Goal: Task Accomplishment & Management: Use online tool/utility

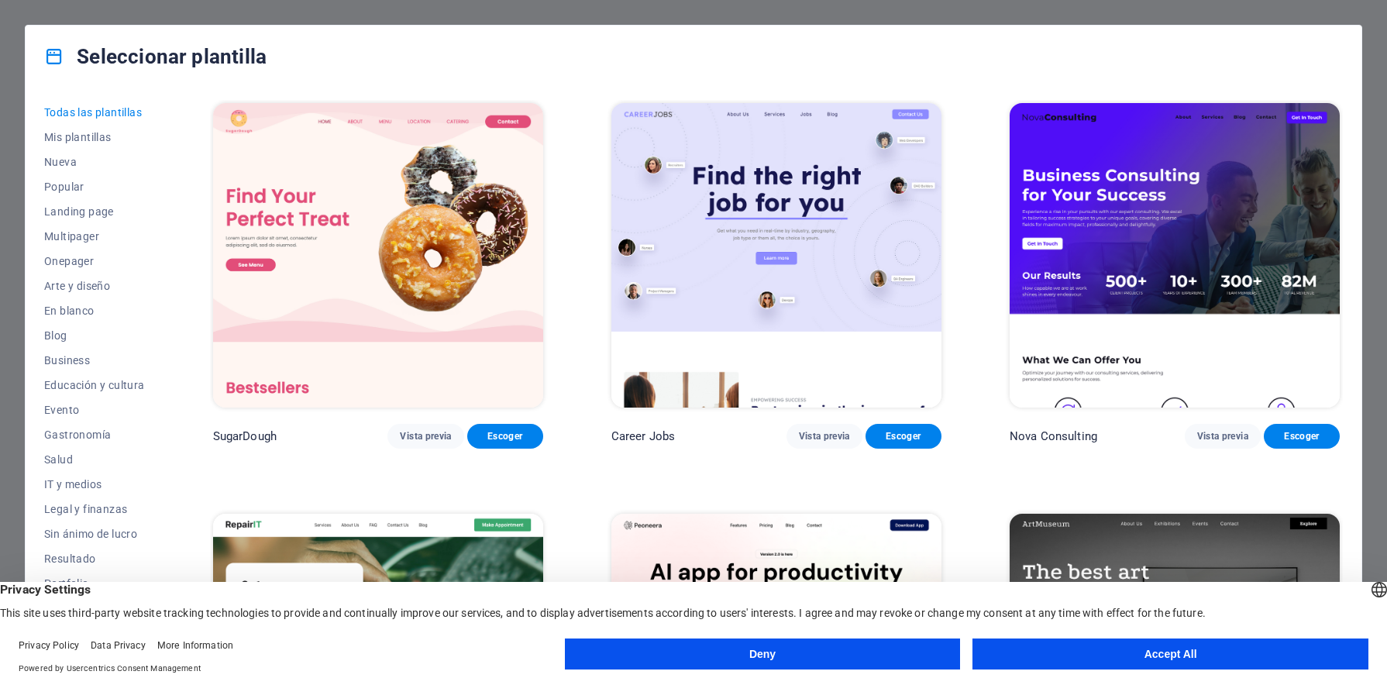
click at [1218, 660] on button "Accept All" at bounding box center [1171, 654] width 396 height 31
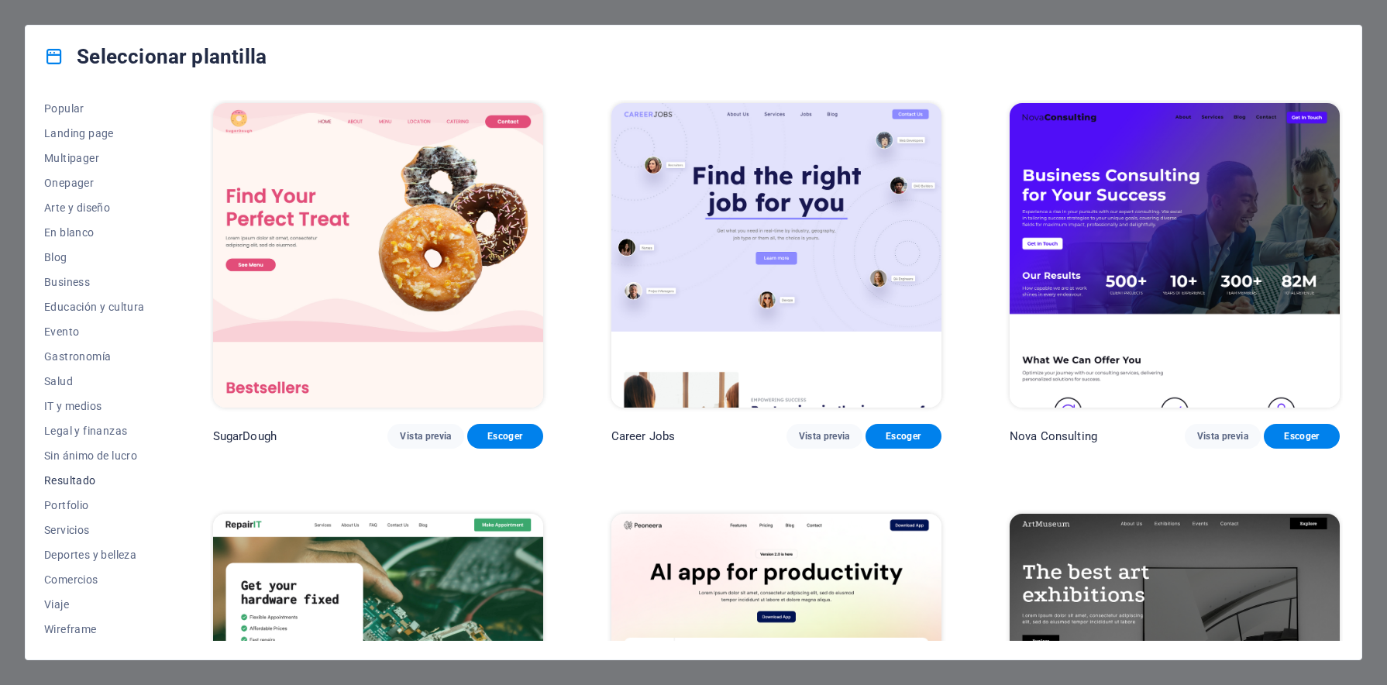
scroll to position [79, 0]
click at [72, 206] on span "Arte y diseño" at bounding box center [94, 207] width 101 height 12
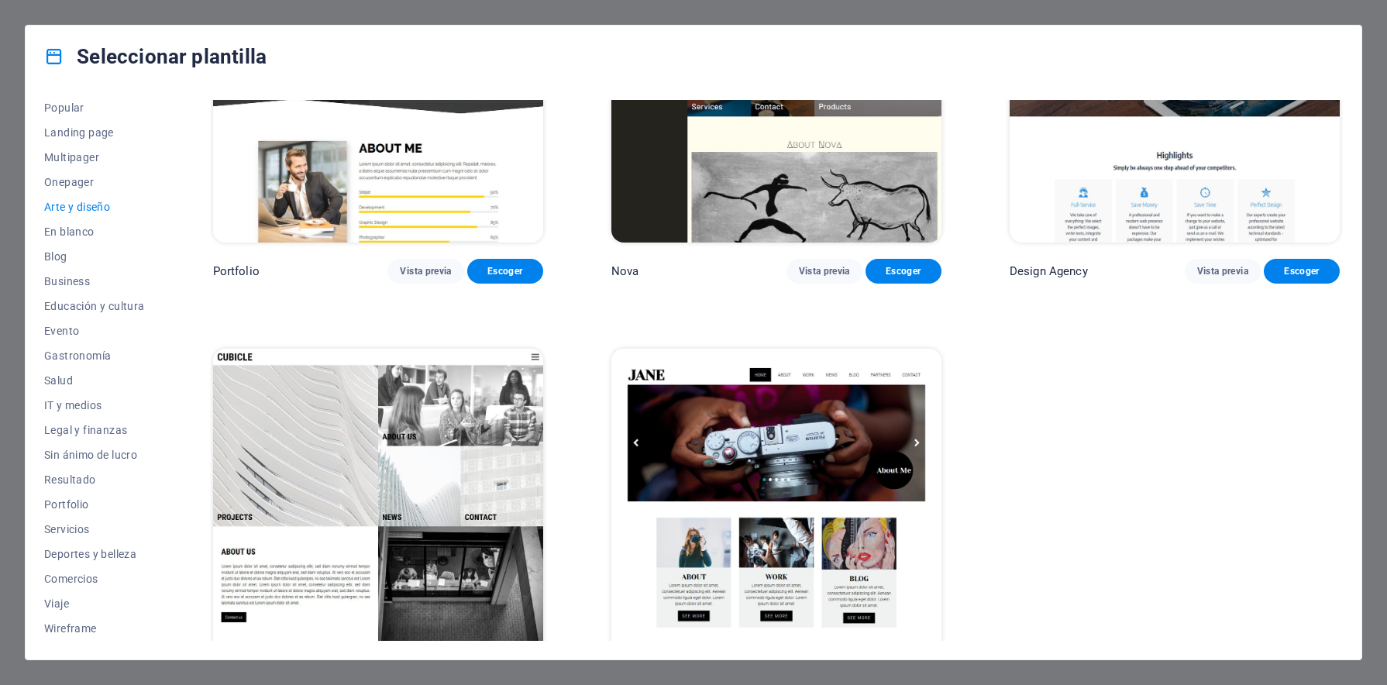
scroll to position [1441, 0]
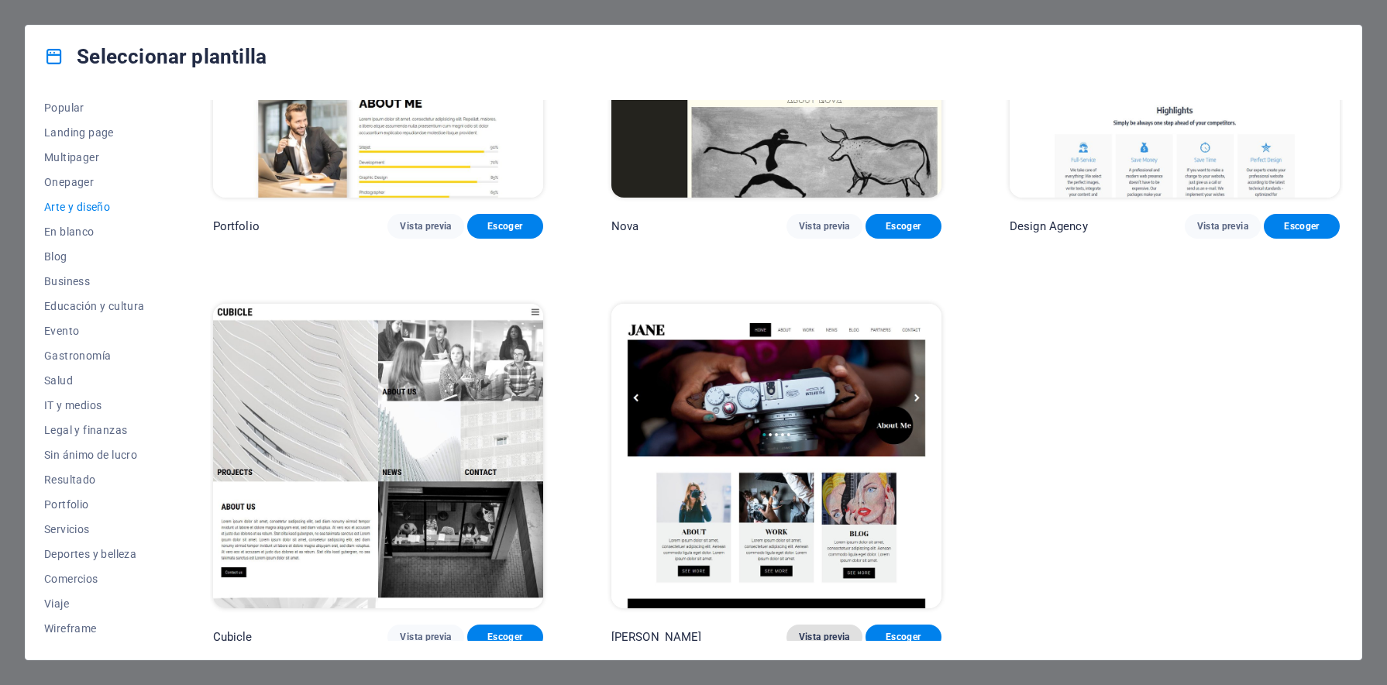
click at [839, 634] on span "Vista previa" at bounding box center [824, 637] width 51 height 12
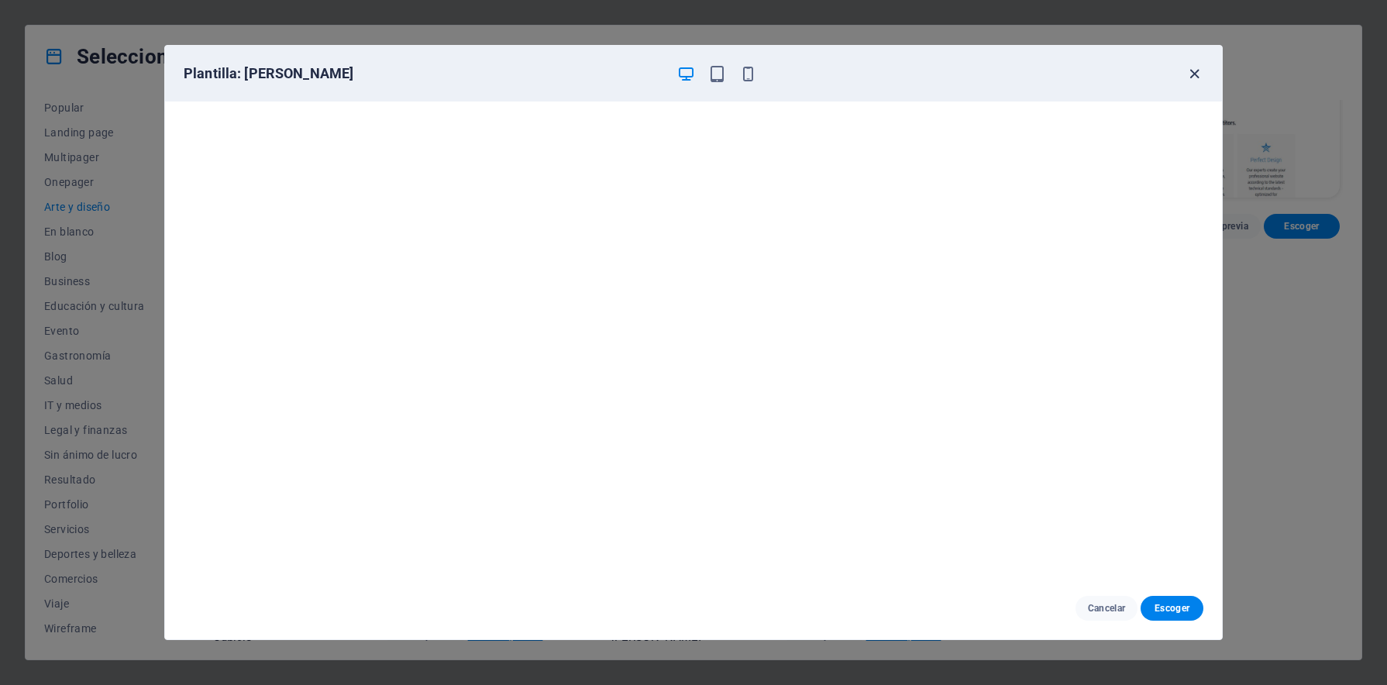
click at [1197, 76] on icon "button" at bounding box center [1195, 74] width 18 height 18
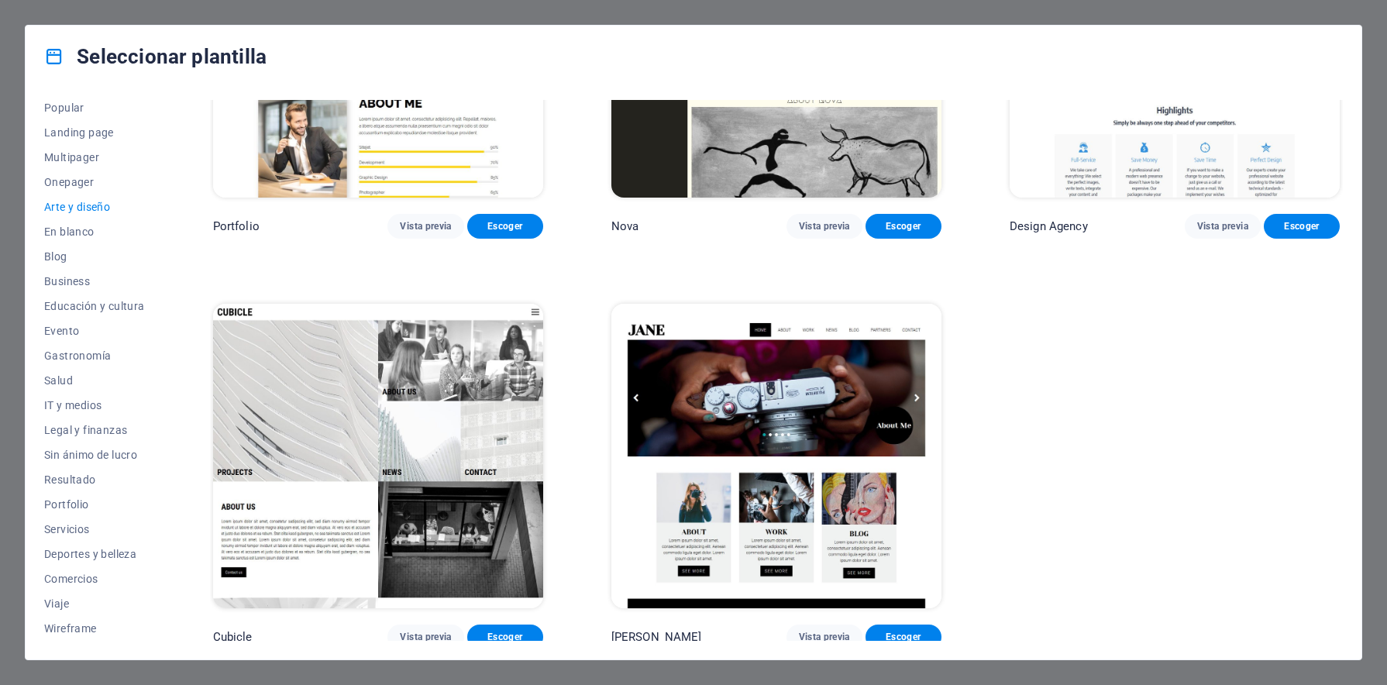
click at [1269, 10] on div "Seleccionar plantilla Todas las plantillas Mis plantillas Nueva Popular Landing…" at bounding box center [693, 342] width 1387 height 685
click at [1379, 57] on div "Seleccionar plantilla Todas las plantillas Mis plantillas Nueva Popular Landing…" at bounding box center [693, 342] width 1387 height 685
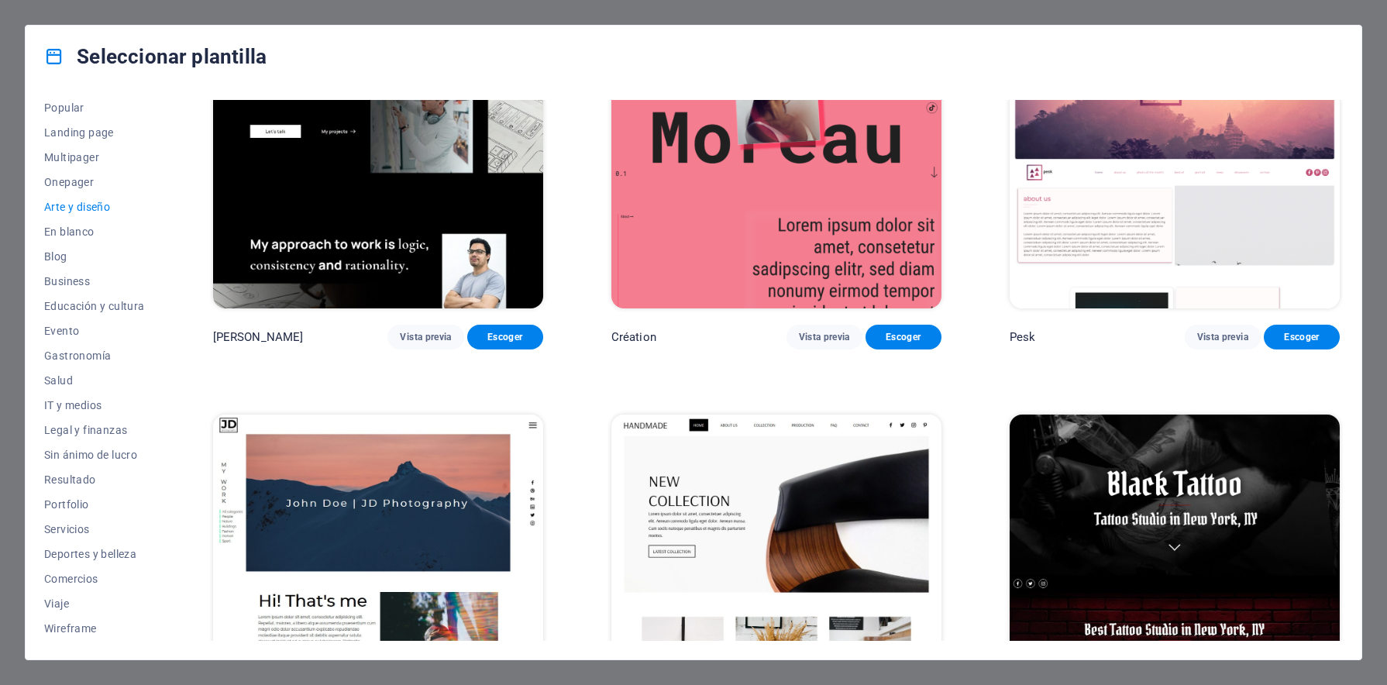
scroll to position [0, 0]
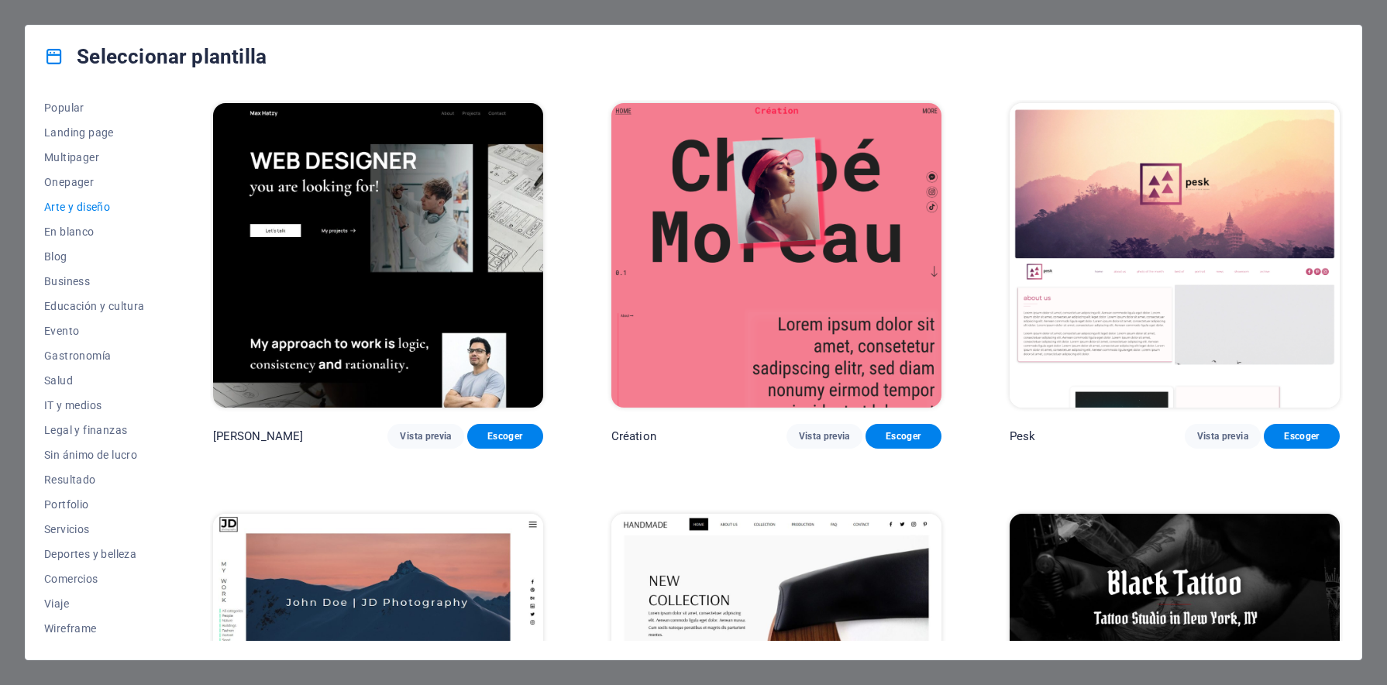
click at [116, 21] on div "Seleccionar plantilla Todas las plantillas Mis plantillas Nueva Popular Landing…" at bounding box center [693, 342] width 1387 height 685
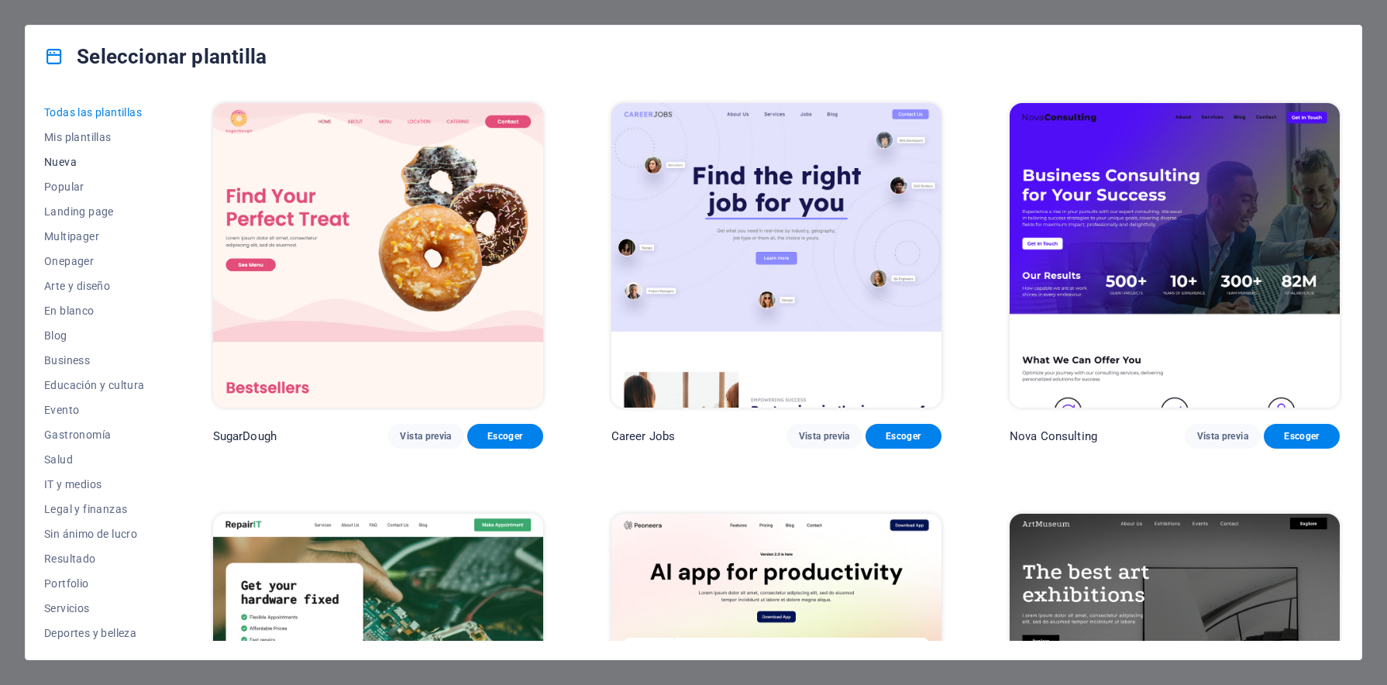
click at [73, 165] on span "Nueva" at bounding box center [94, 162] width 101 height 12
click at [72, 165] on span "Nueva" at bounding box center [94, 162] width 101 height 12
click at [99, 141] on span "Mis plantillas" at bounding box center [94, 137] width 101 height 12
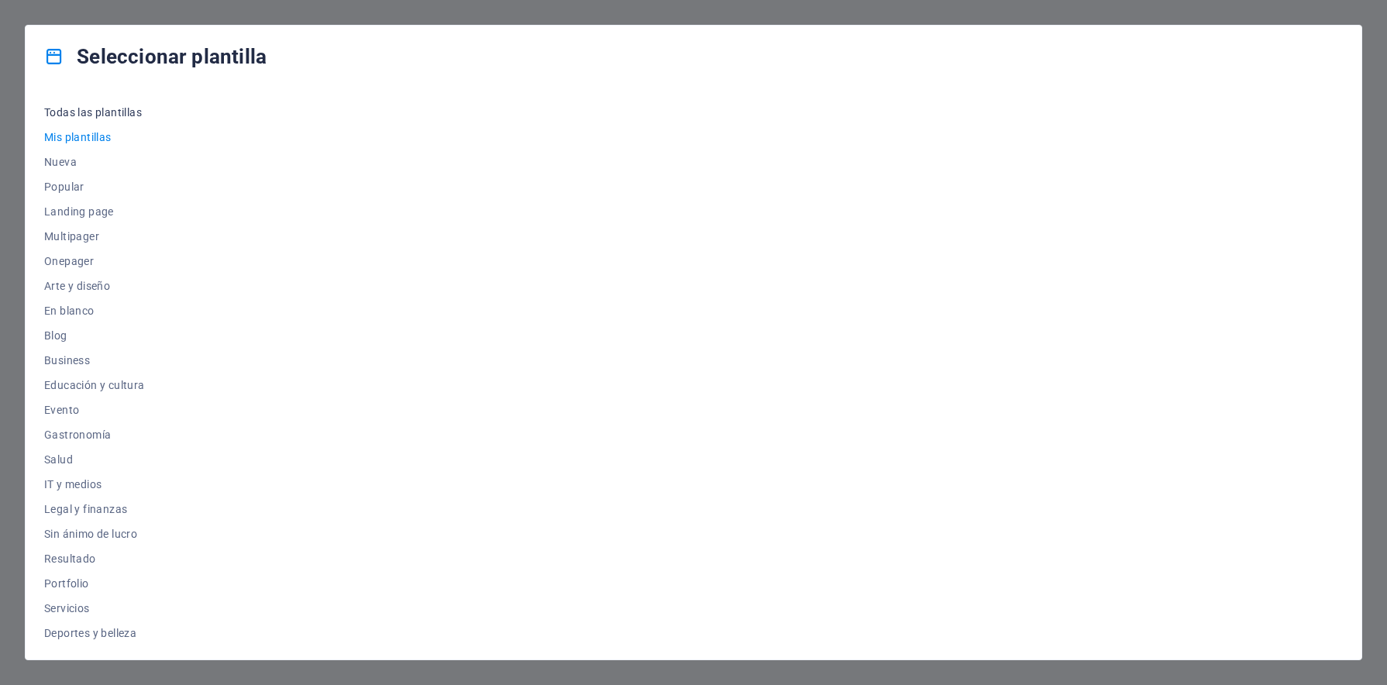
click at [117, 118] on span "Todas las plantillas" at bounding box center [94, 112] width 101 height 12
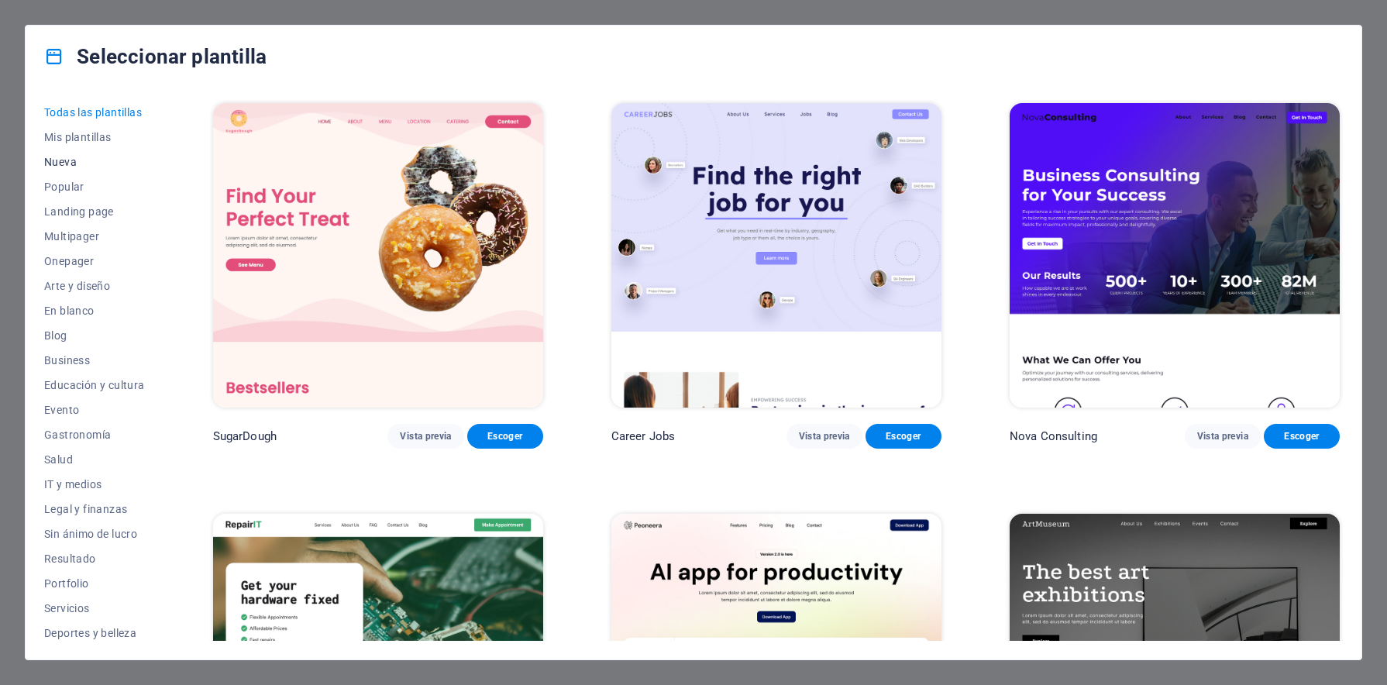
click at [66, 164] on span "Nueva" at bounding box center [94, 162] width 101 height 12
click at [67, 183] on span "Popular" at bounding box center [94, 187] width 101 height 12
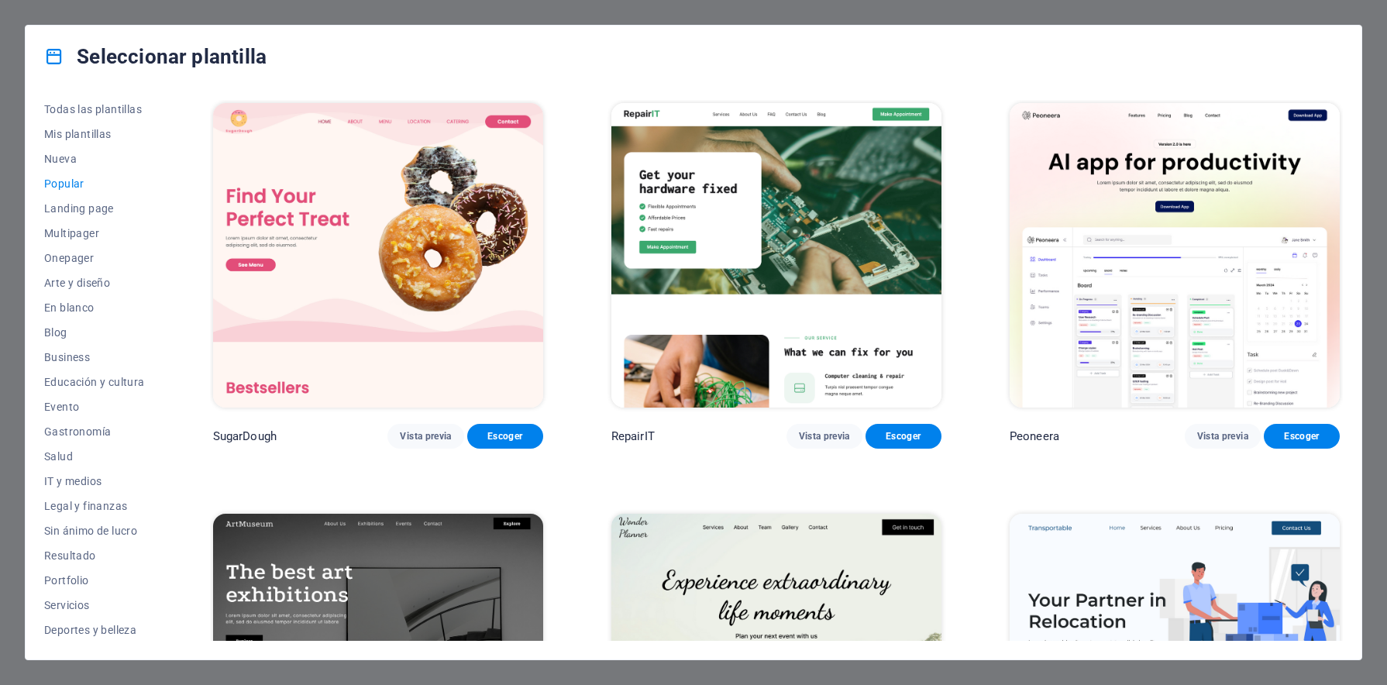
scroll to position [6, 0]
click at [71, 307] on span "En blanco" at bounding box center [94, 304] width 101 height 12
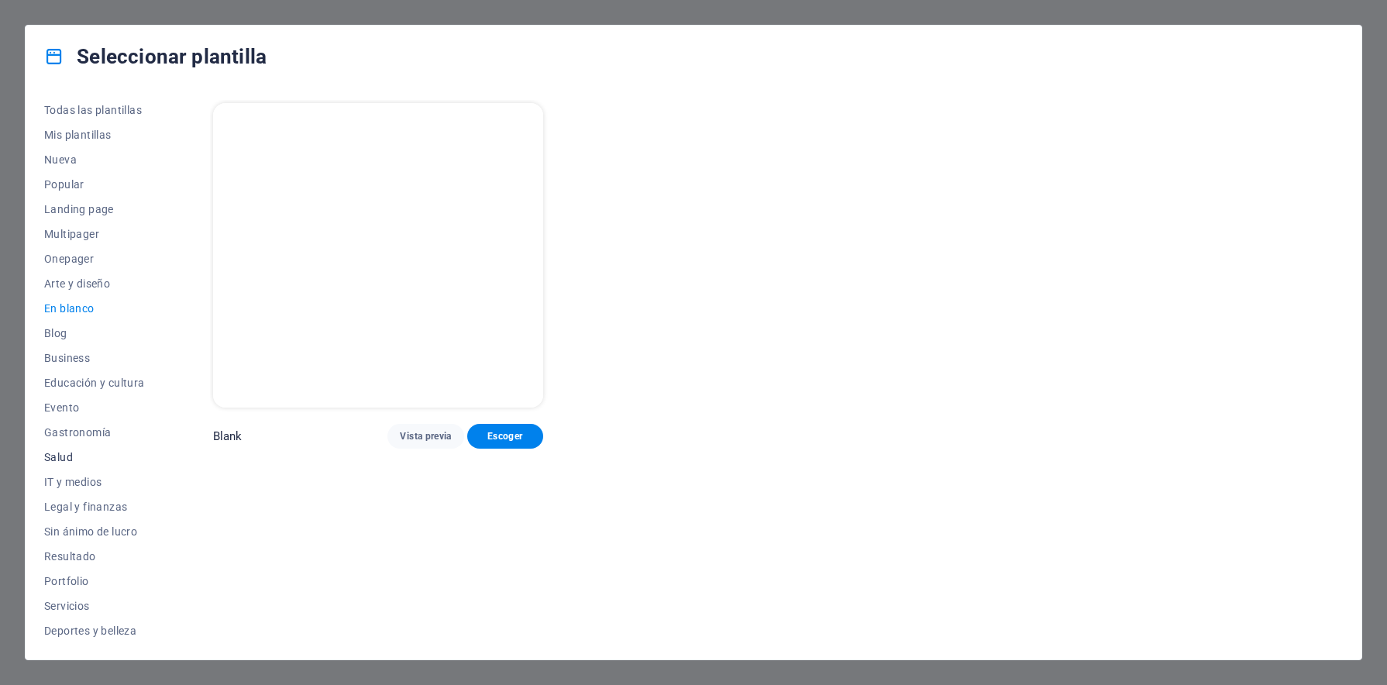
scroll to position [0, 0]
click at [71, 212] on span "Landing page" at bounding box center [94, 211] width 101 height 12
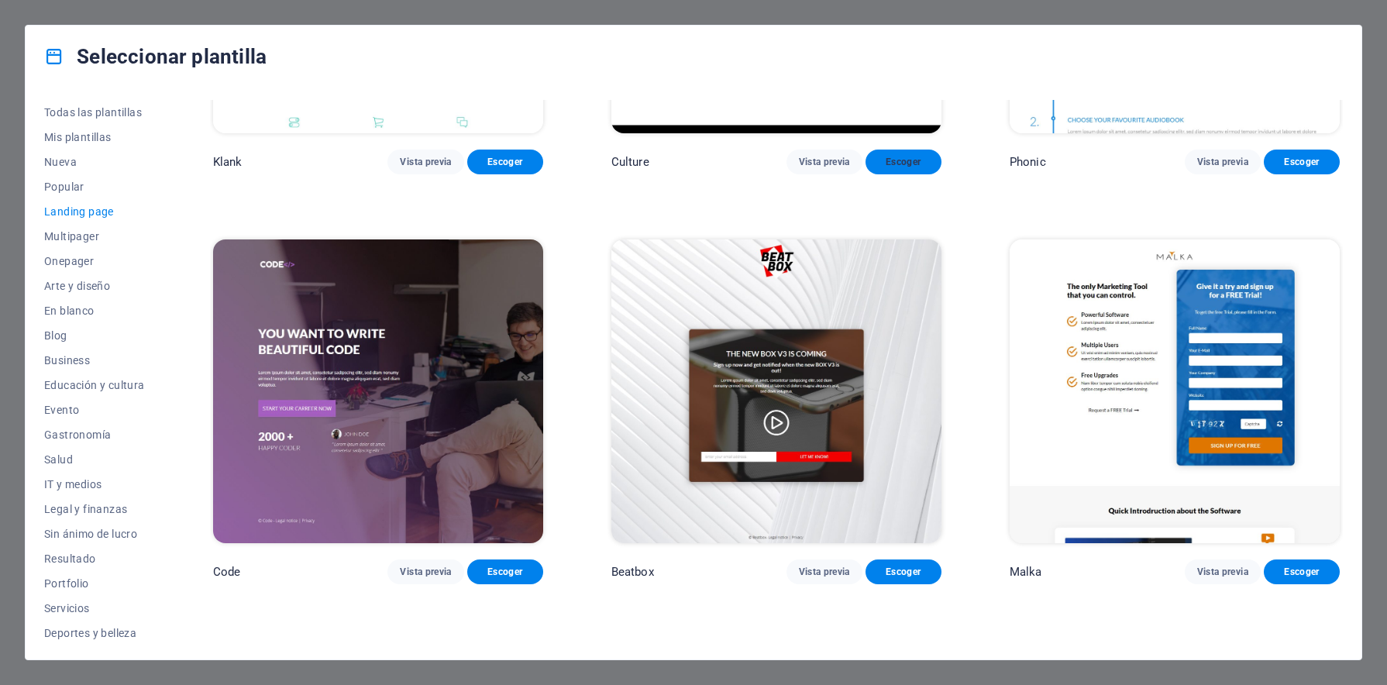
scroll to position [129, 0]
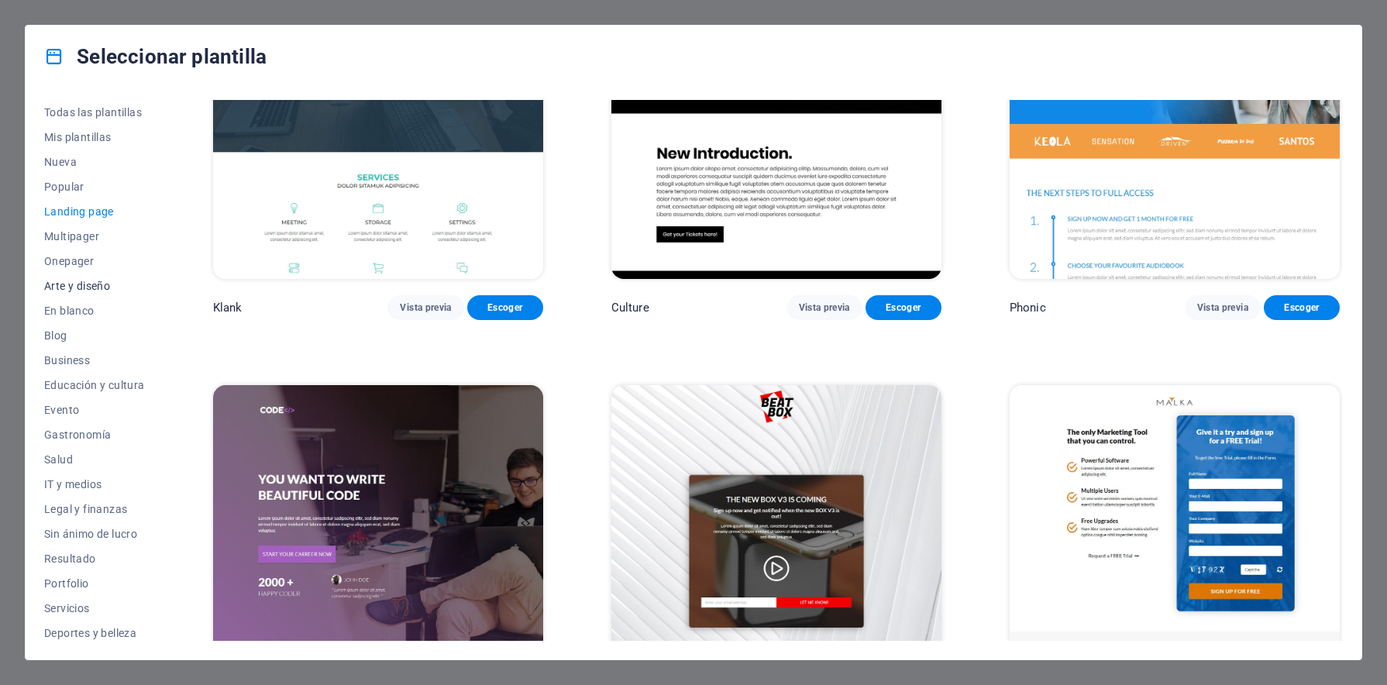
click at [94, 288] on span "Arte y diseño" at bounding box center [94, 286] width 101 height 12
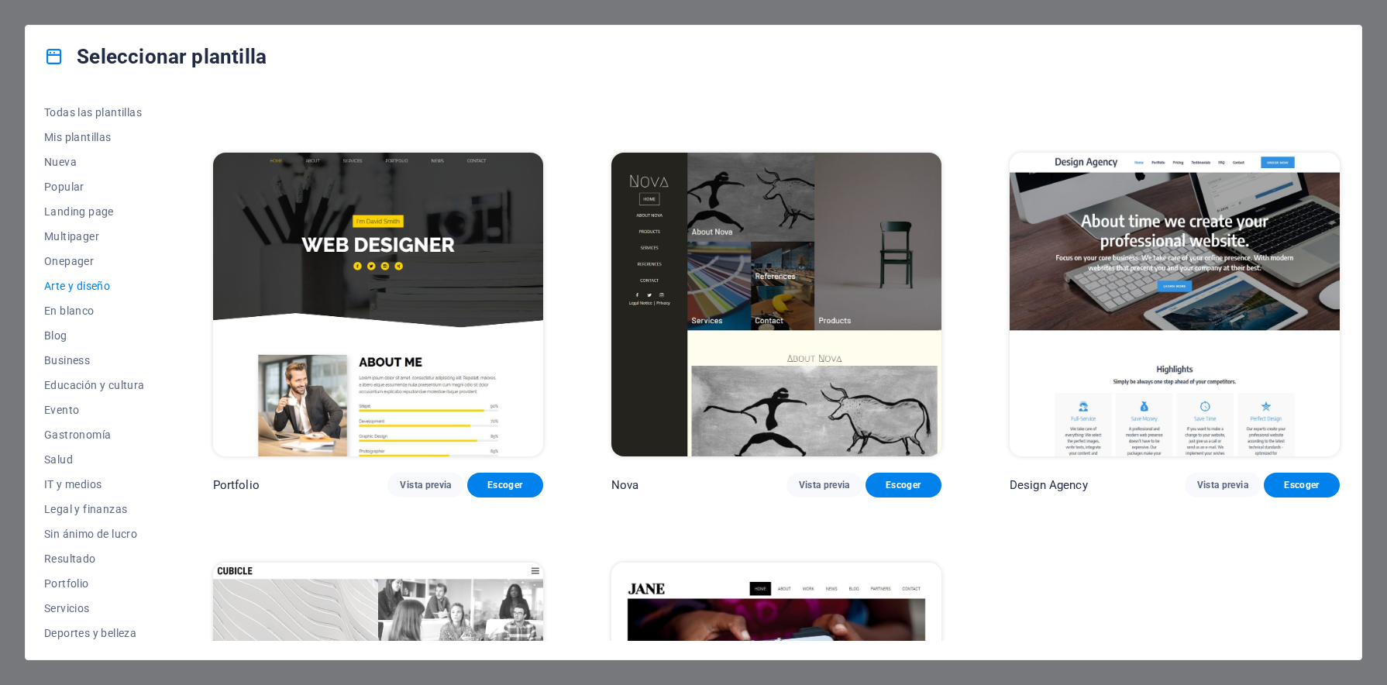
scroll to position [1181, 0]
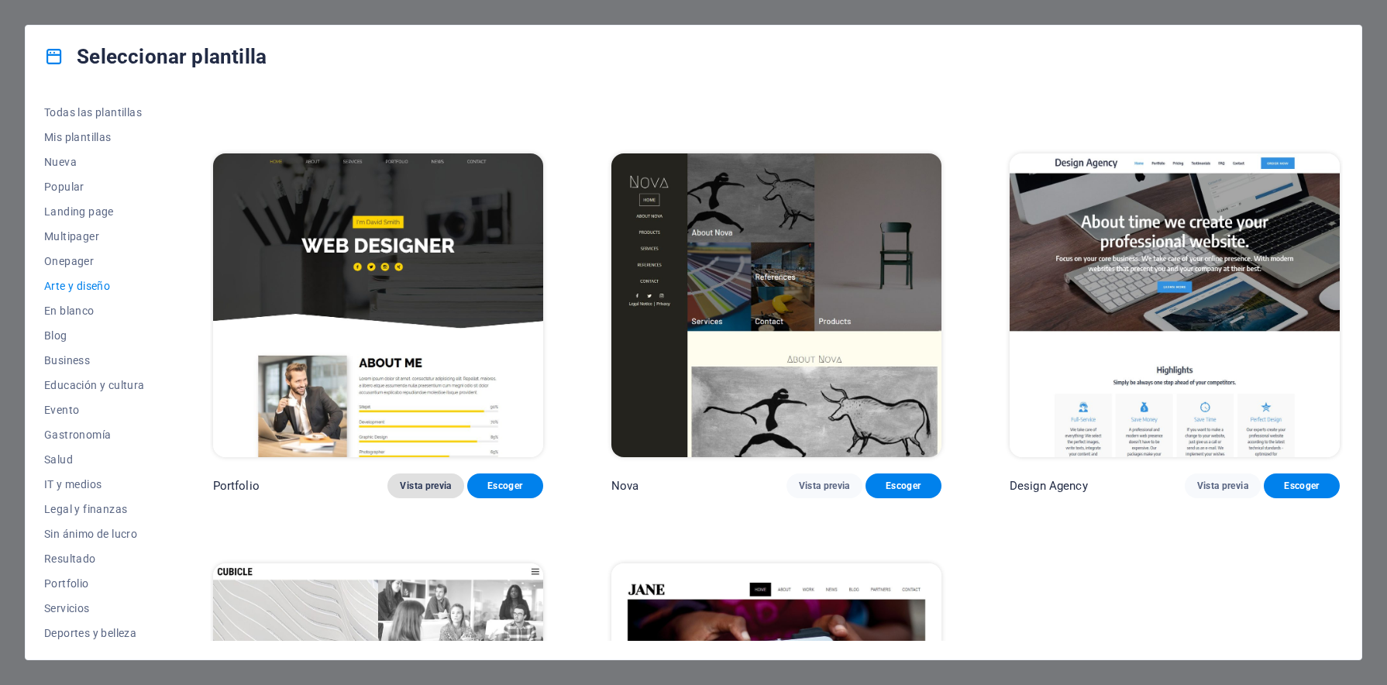
click at [449, 480] on span "Vista previa" at bounding box center [425, 486] width 51 height 12
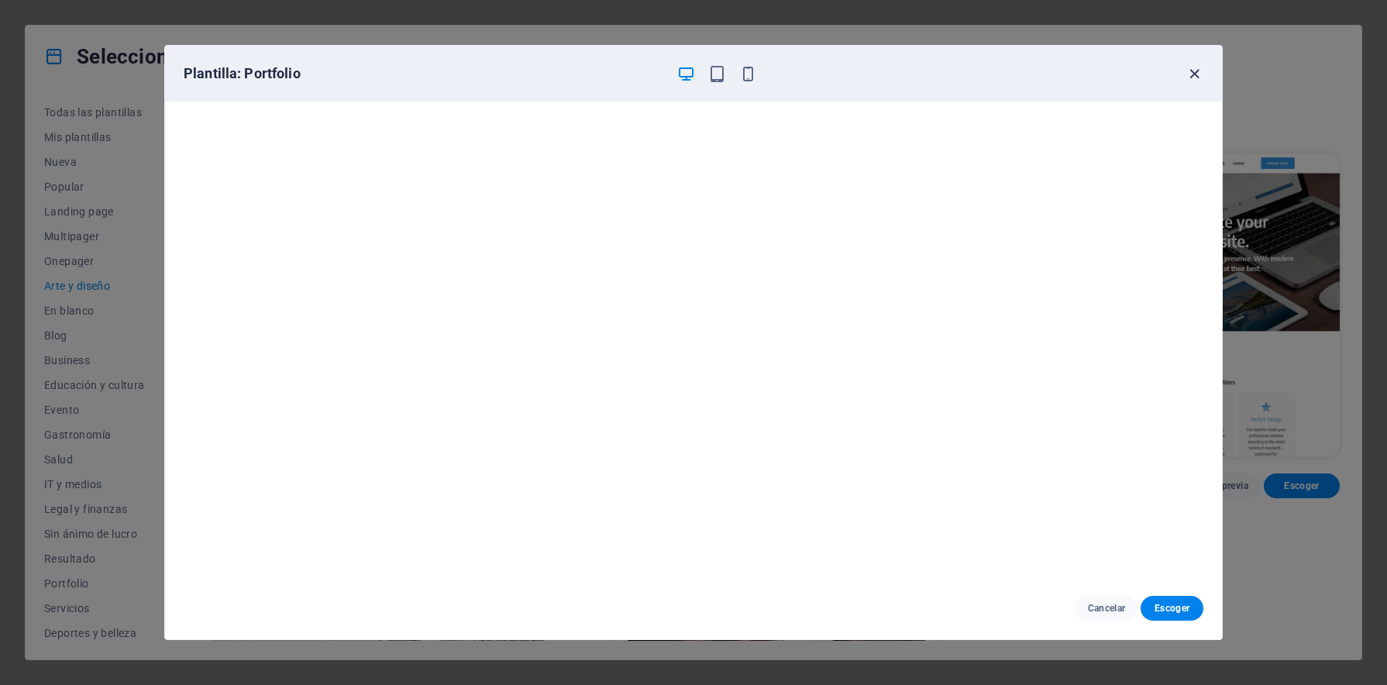
click at [1194, 75] on icon "button" at bounding box center [1195, 74] width 18 height 18
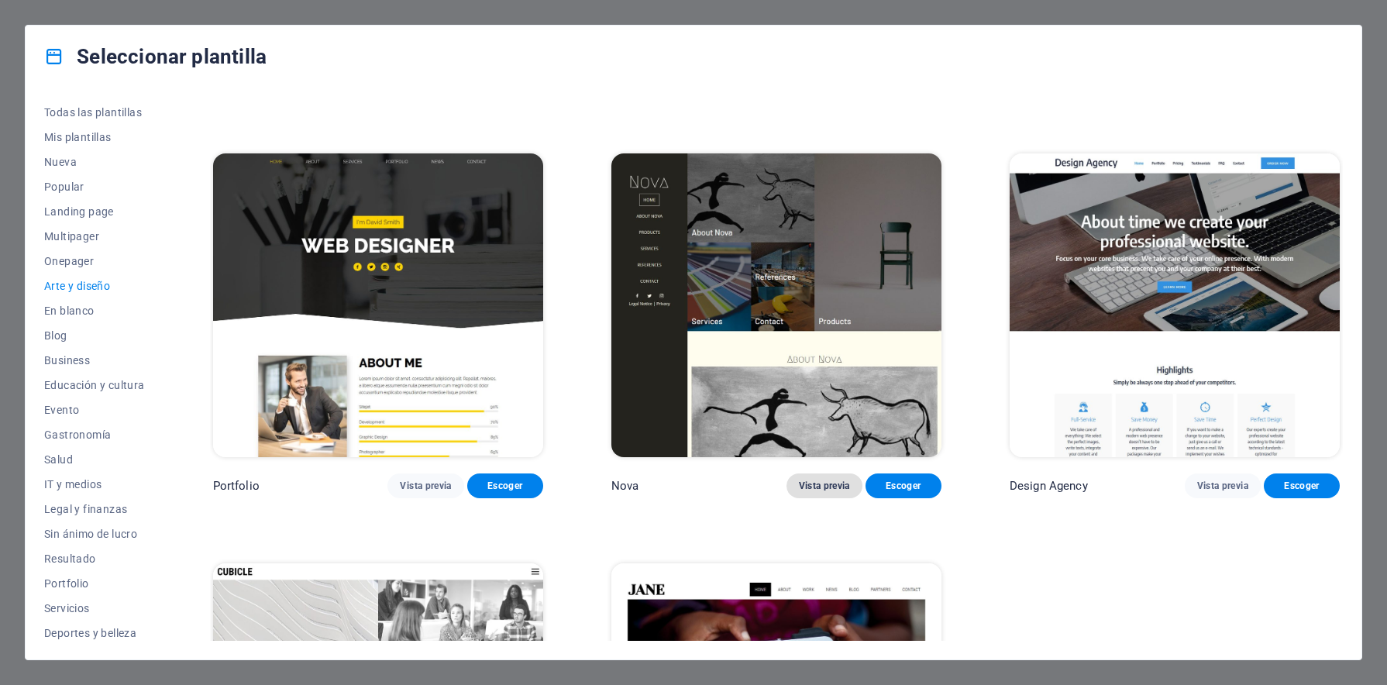
click at [816, 480] on span "Vista previa" at bounding box center [824, 486] width 51 height 12
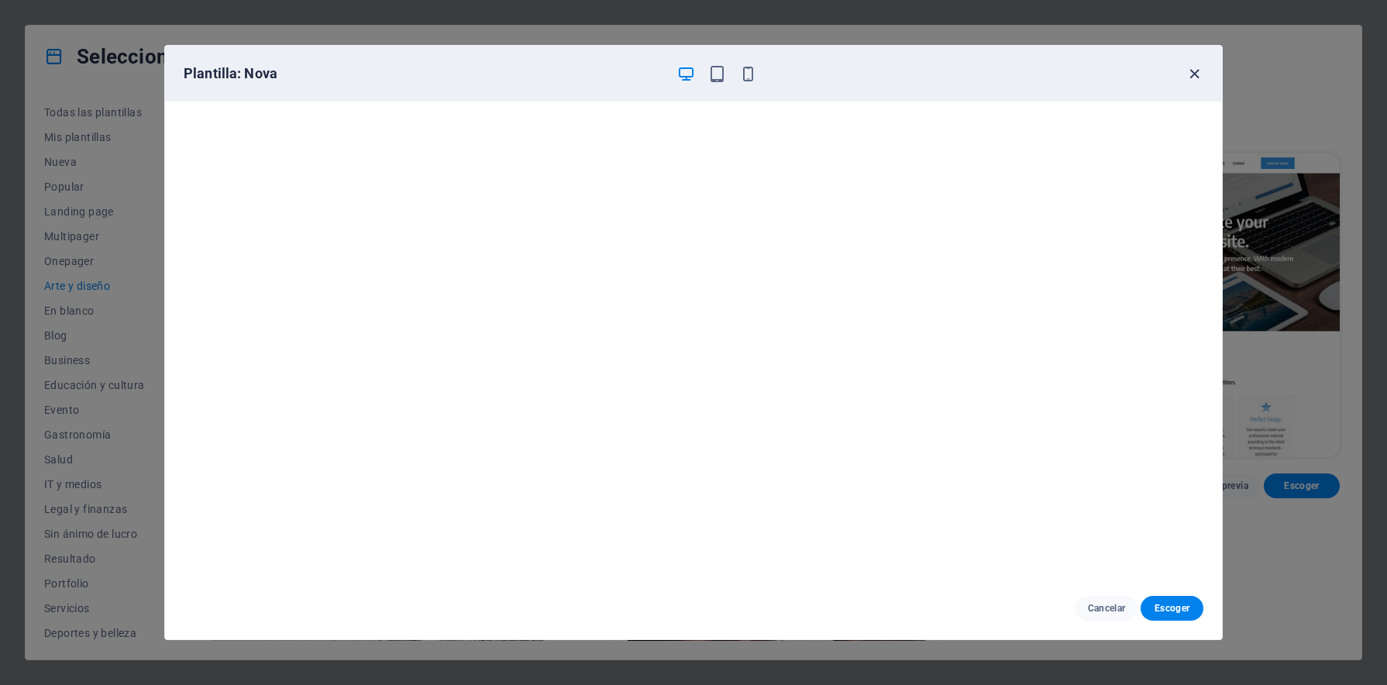
click at [1202, 72] on icon "button" at bounding box center [1195, 74] width 18 height 18
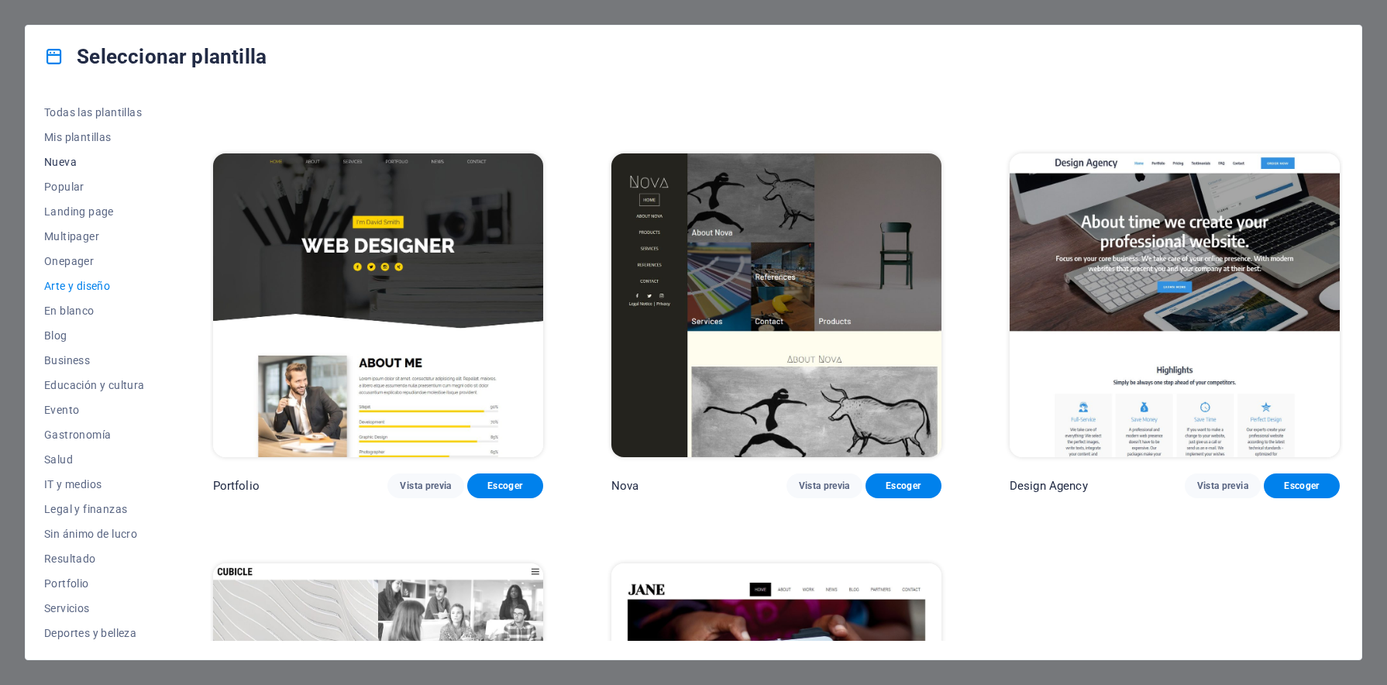
click at [74, 164] on span "Nueva" at bounding box center [94, 162] width 101 height 12
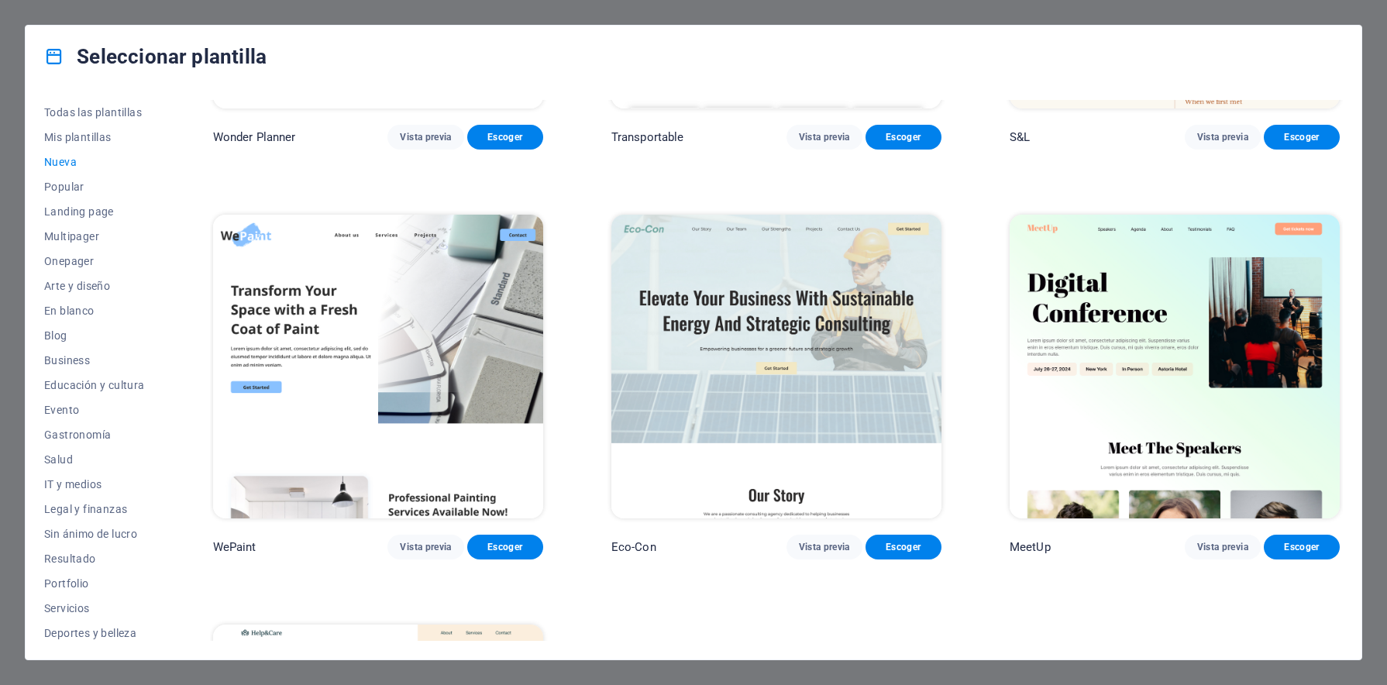
scroll to position [1441, 0]
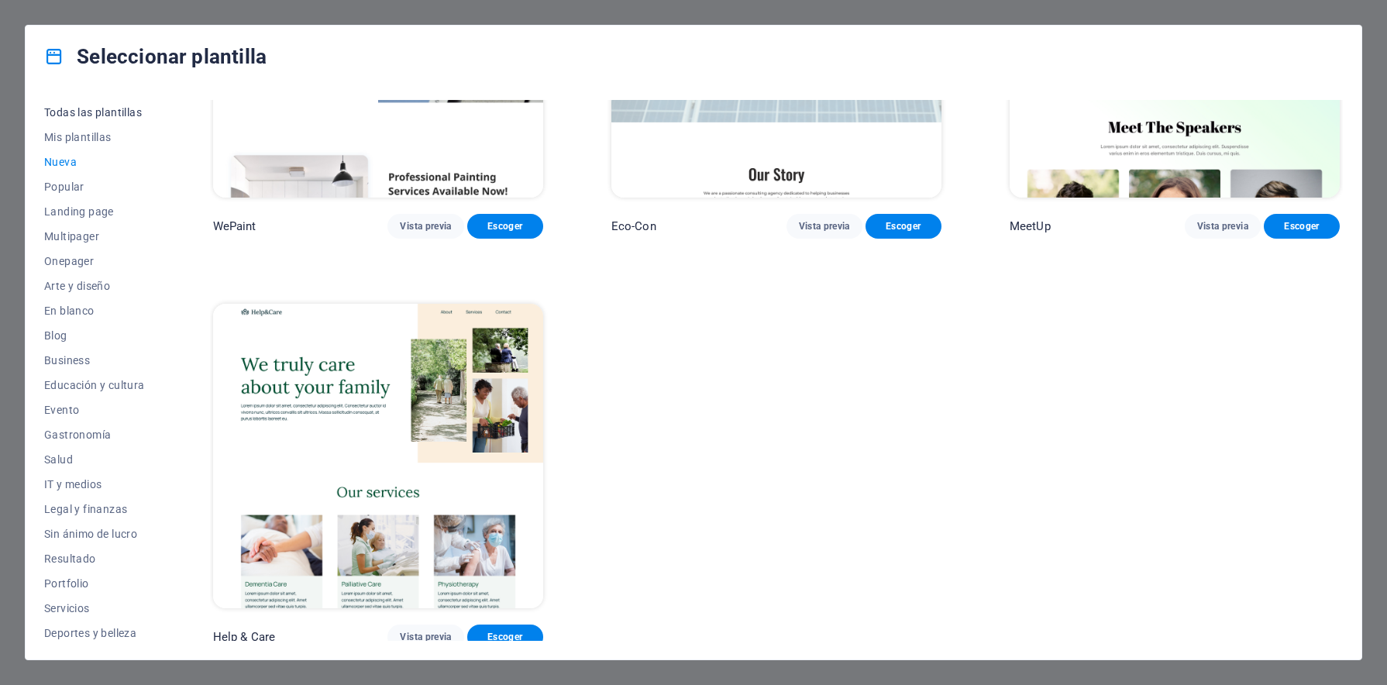
click at [88, 109] on span "Todas las plantillas" at bounding box center [94, 112] width 101 height 12
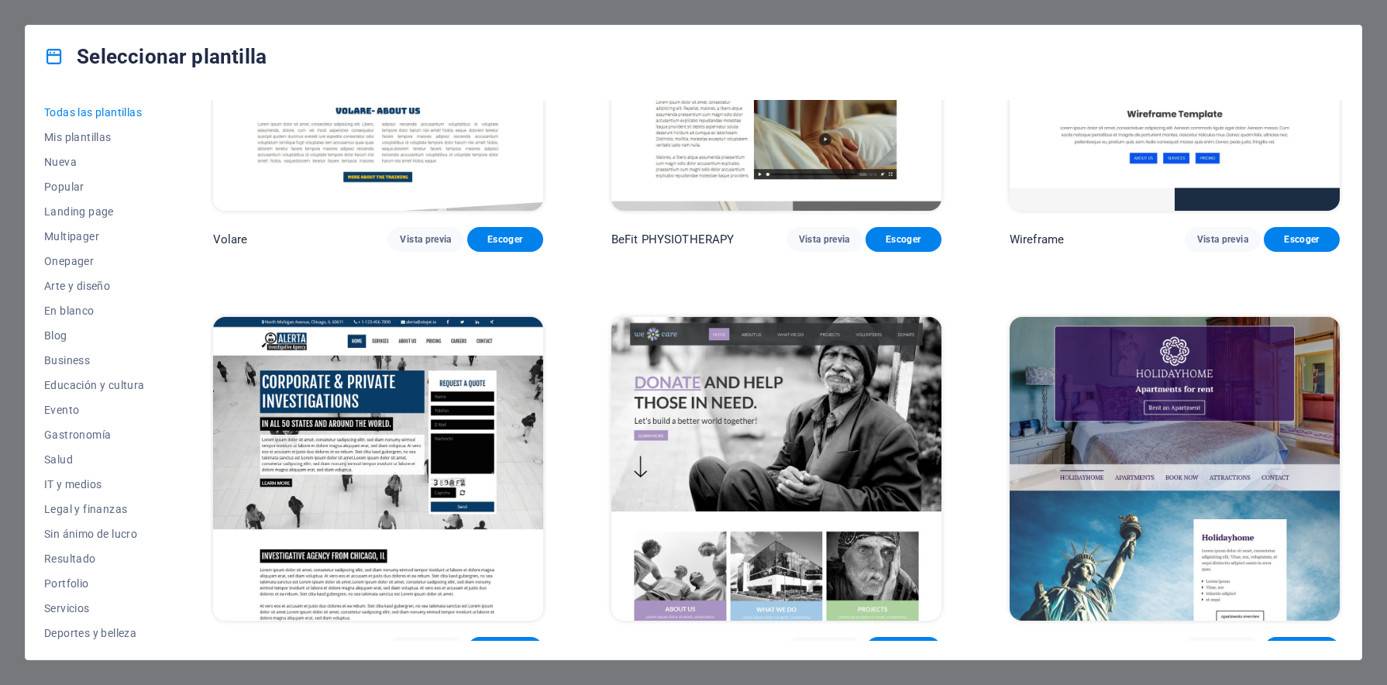
scroll to position [10464, 0]
